Goal: Manage account settings

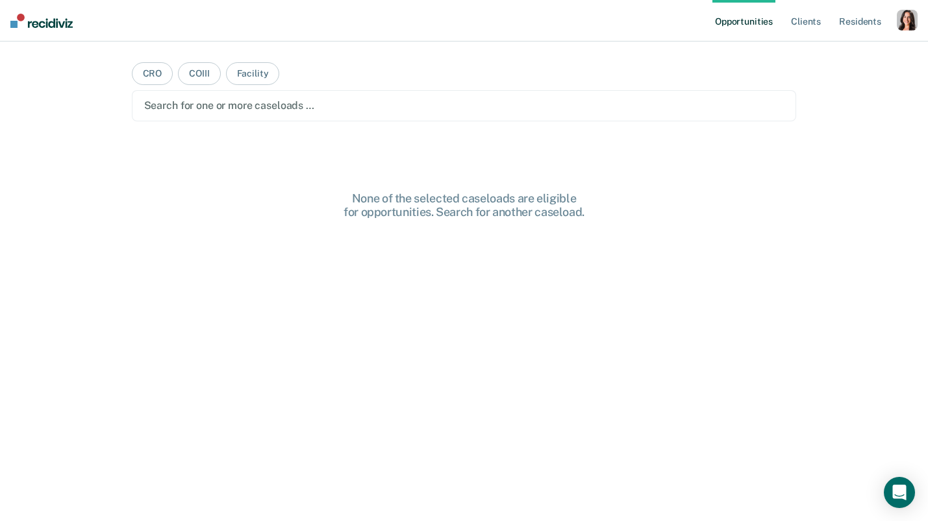
click at [906, 21] on div "button" at bounding box center [906, 20] width 21 height 21
click at [823, 50] on link "Profile" at bounding box center [854, 52] width 105 height 11
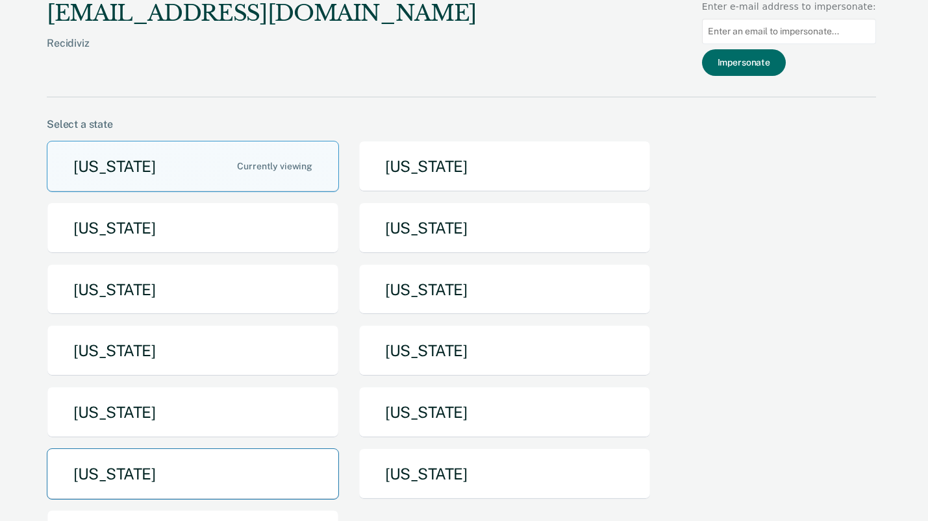
click at [191, 461] on button "[US_STATE]" at bounding box center [193, 474] width 292 height 51
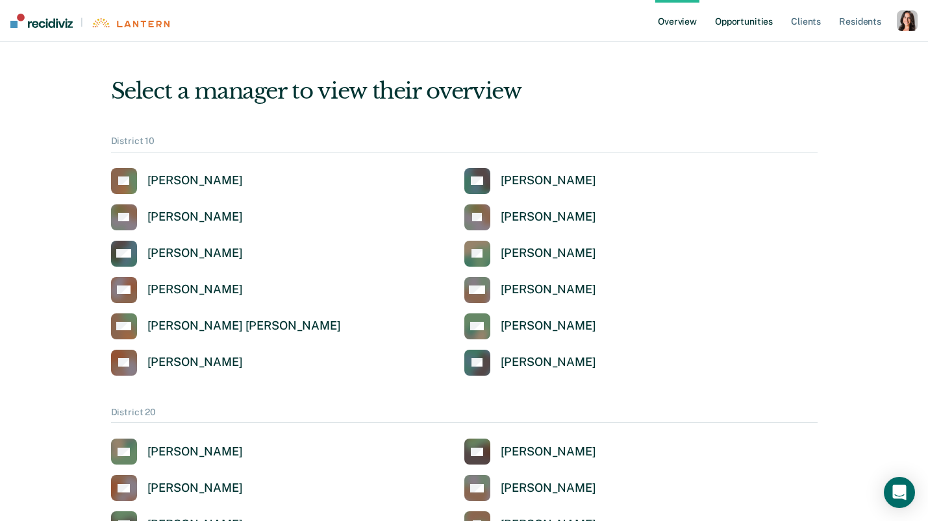
click at [765, 23] on link "Opportunities" at bounding box center [743, 21] width 63 height 42
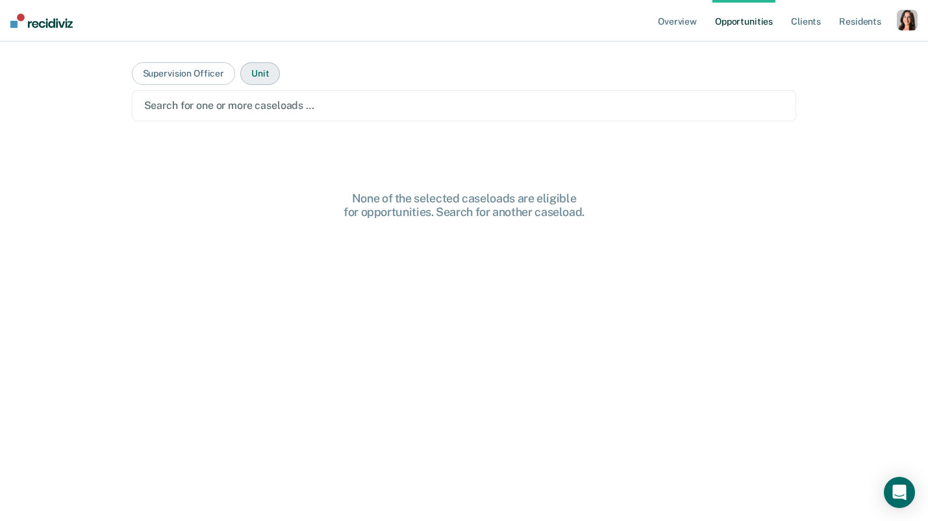
click at [263, 66] on button "Unit" at bounding box center [260, 73] width 40 height 23
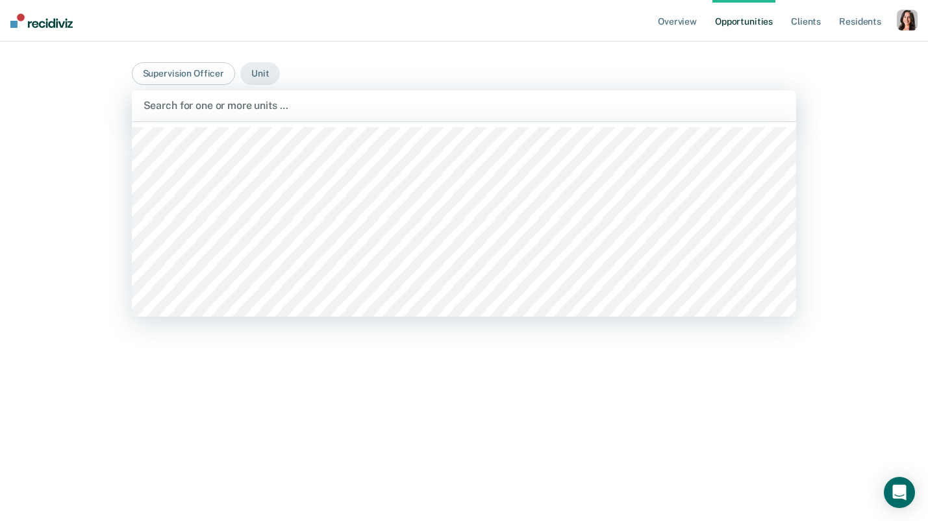
click at [256, 99] on div at bounding box center [463, 105] width 641 height 15
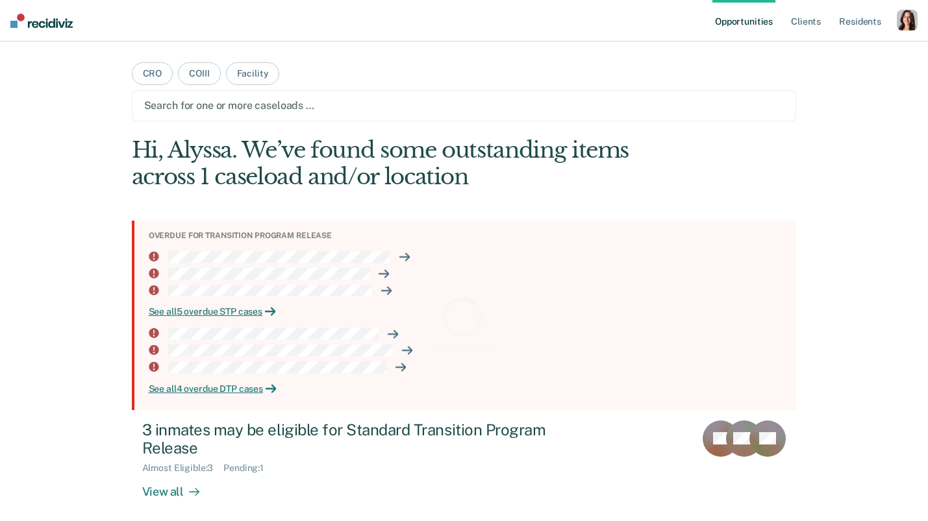
click at [905, 30] on div "button" at bounding box center [906, 20] width 21 height 21
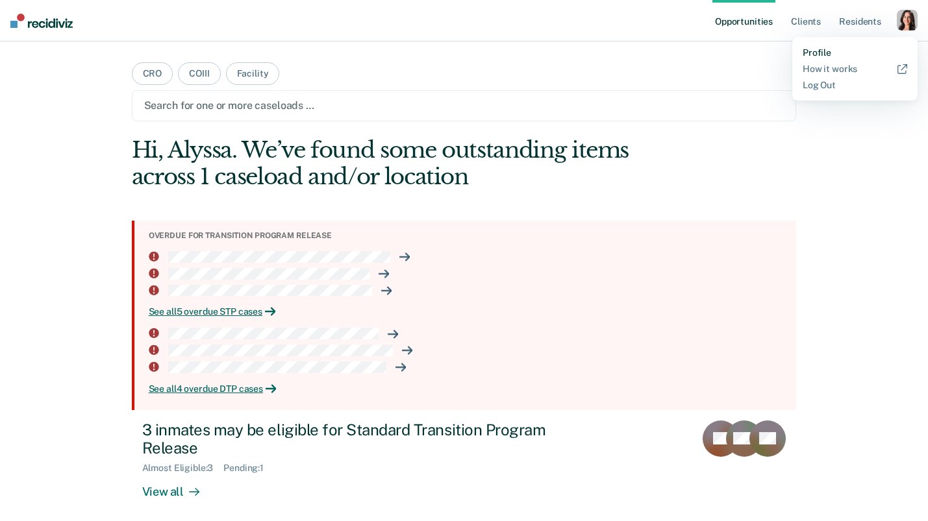
click at [811, 51] on link "Profile" at bounding box center [854, 52] width 105 height 11
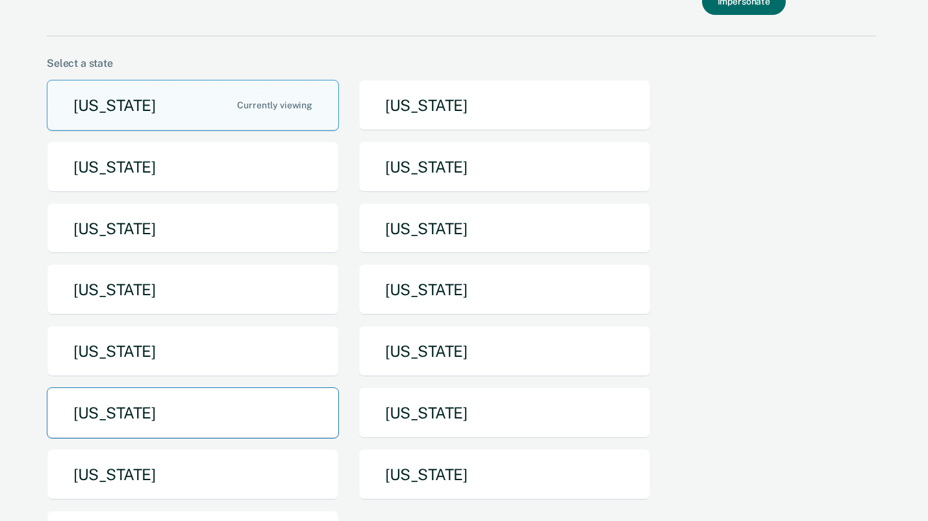
scroll to position [73, 0]
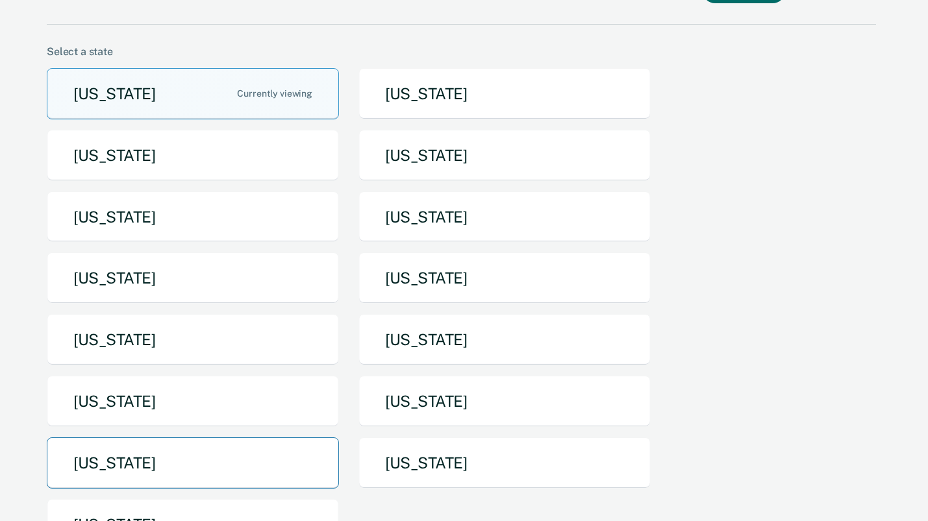
click at [182, 469] on button "[US_STATE]" at bounding box center [193, 463] width 292 height 51
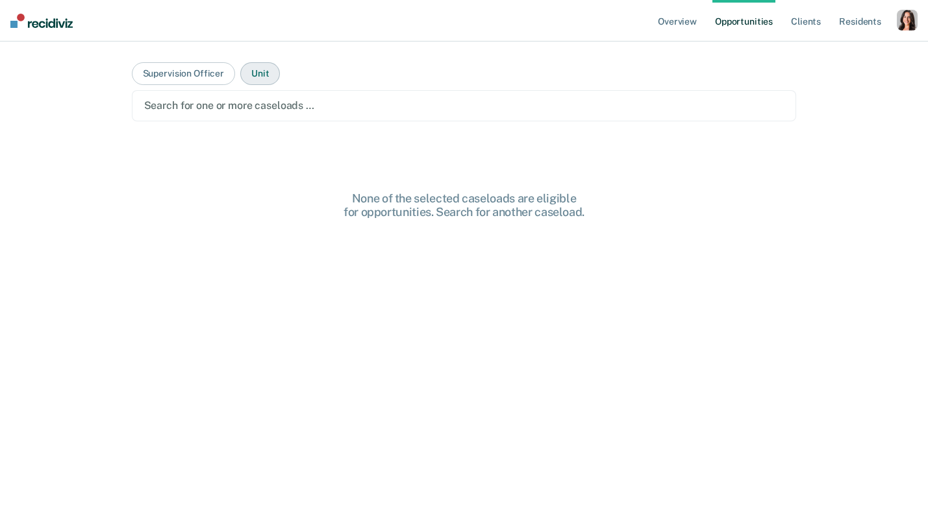
click at [254, 77] on button "Unit" at bounding box center [260, 73] width 40 height 23
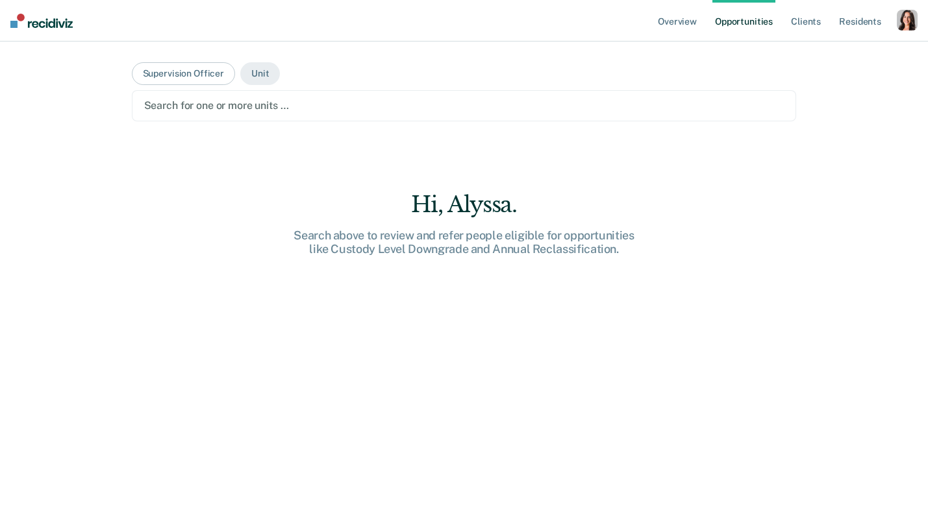
click at [254, 101] on div at bounding box center [464, 105] width 640 height 15
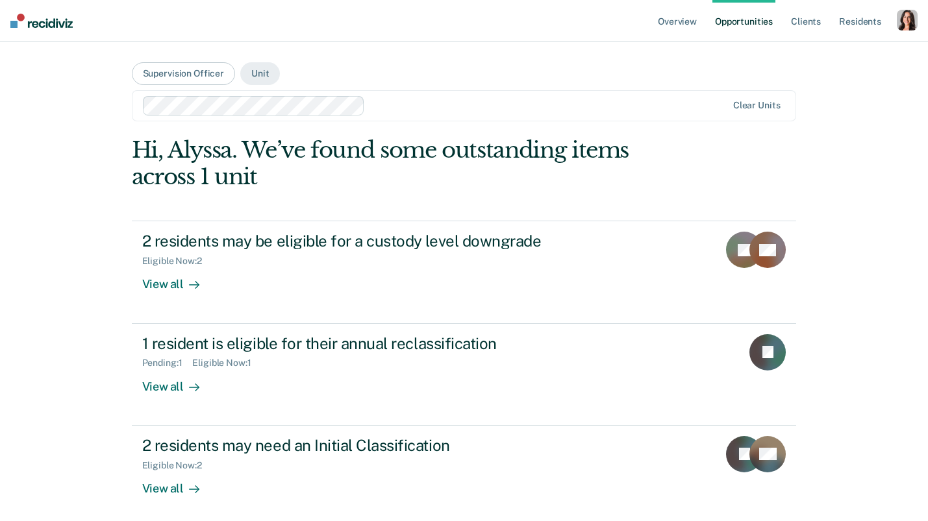
click at [865, 336] on div "Overview Opportunities Client s Resident s Profile How it works Go to Pathways …" at bounding box center [464, 290] width 928 height 580
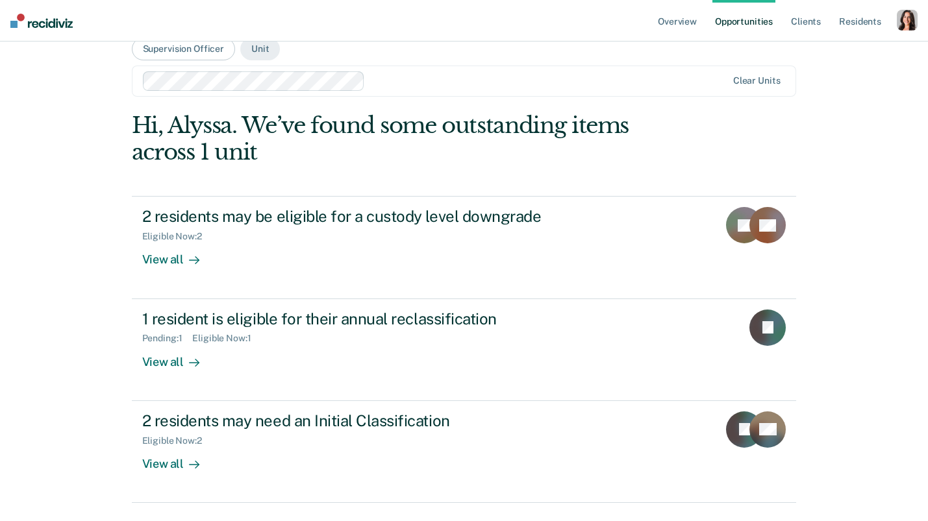
scroll to position [17, 0]
